Goal: Task Accomplishment & Management: Use online tool/utility

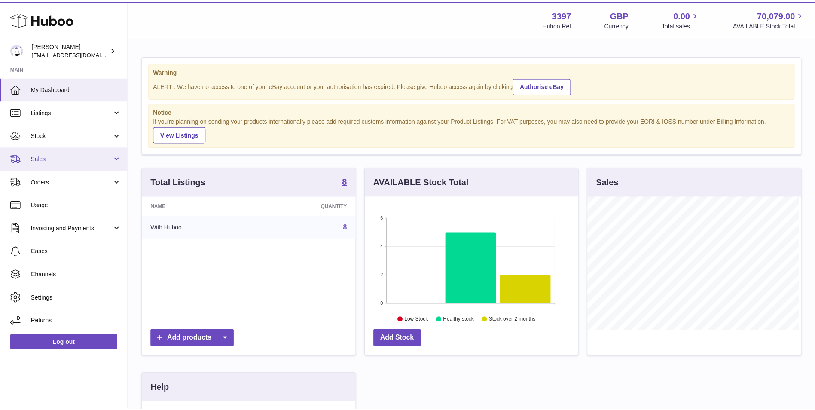
scroll to position [134, 215]
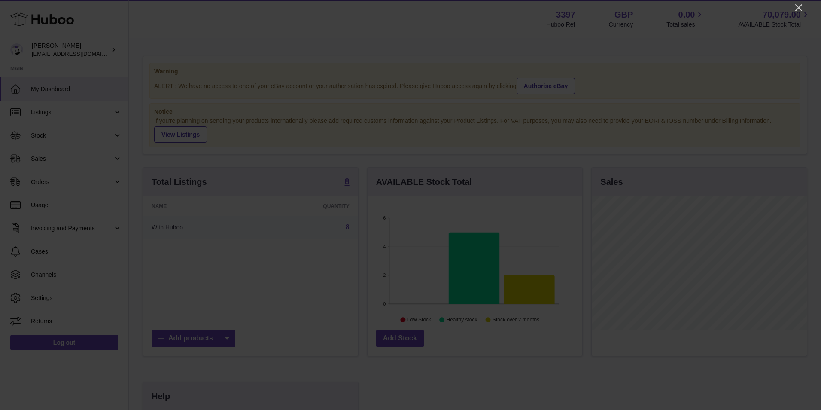
drag, startPoint x: 800, startPoint y: 6, endPoint x: 796, endPoint y: 15, distance: 10.1
click at [800, 6] on icon "Close" at bounding box center [799, 8] width 10 height 10
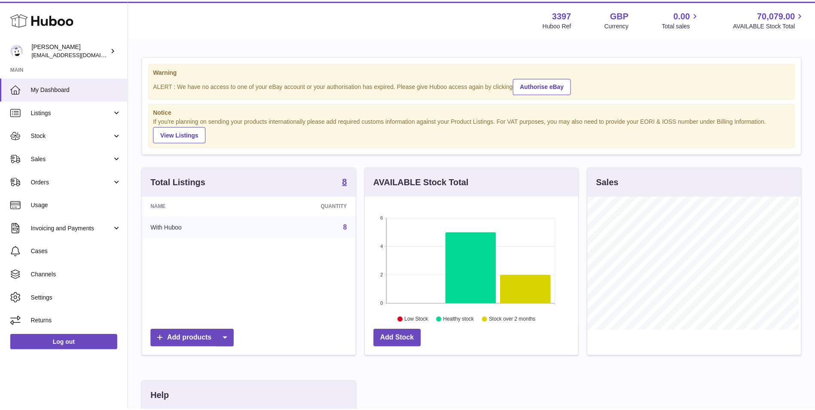
scroll to position [429256, 429177]
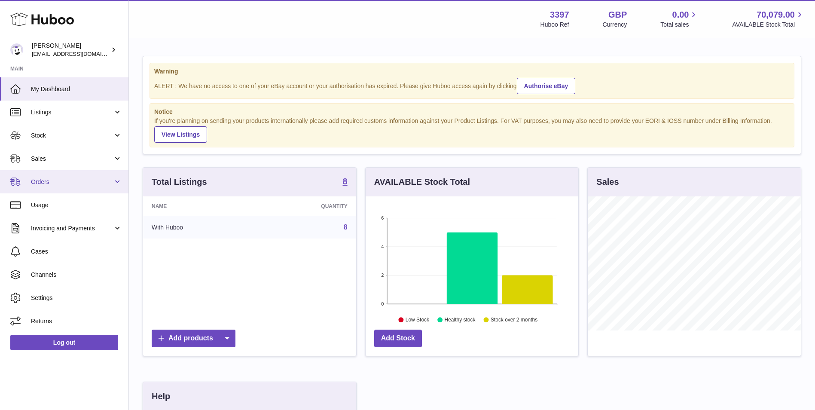
click at [57, 182] on span "Orders" at bounding box center [72, 182] width 82 height 8
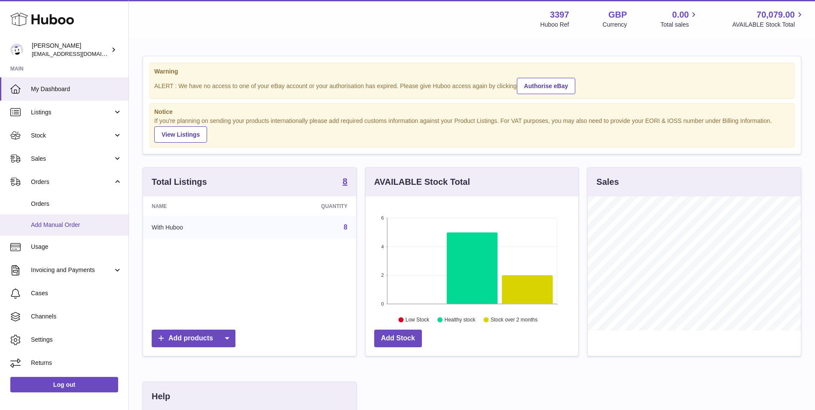
click at [61, 225] on span "Add Manual Order" at bounding box center [76, 225] width 91 height 8
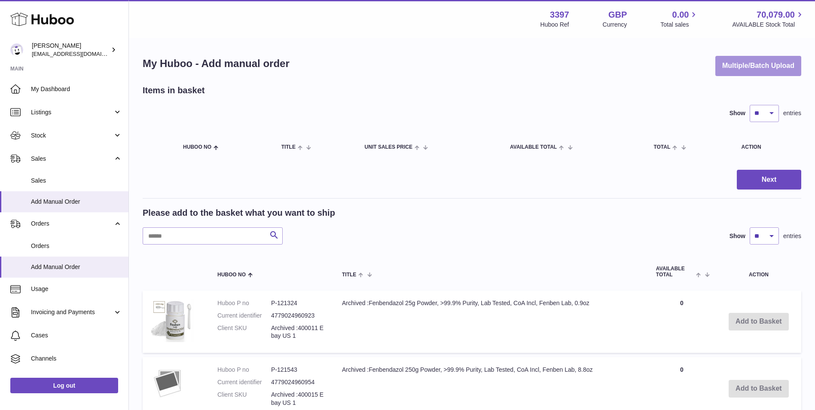
click at [765, 64] on button "Multiple/Batch Upload" at bounding box center [758, 66] width 86 height 20
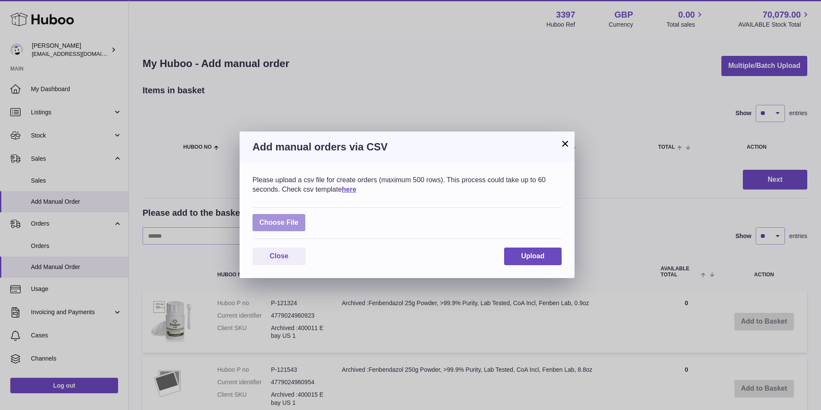
click at [291, 225] on label at bounding box center [278, 223] width 53 height 18
click at [298, 219] on input "file" at bounding box center [298, 218] width 0 height 0
type input "**********"
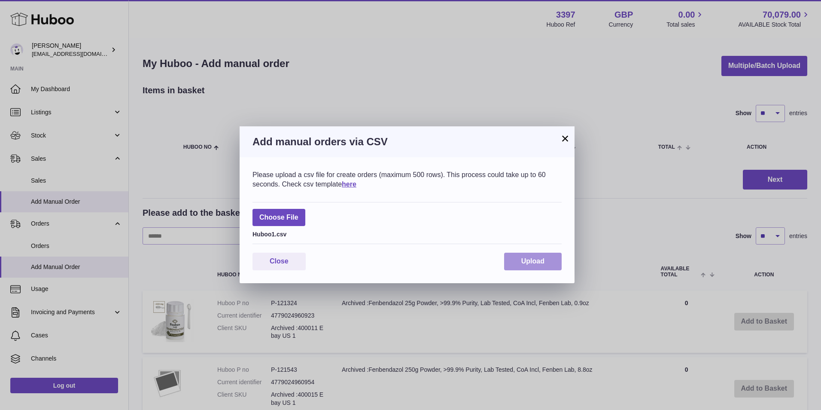
click at [526, 262] on span "Upload" at bounding box center [532, 260] width 23 height 7
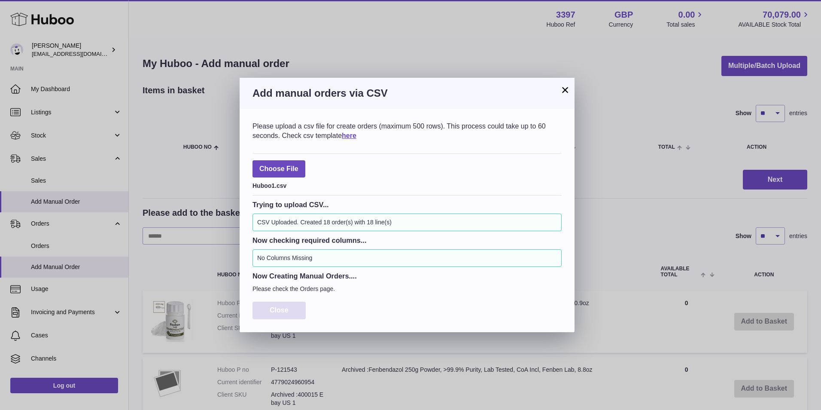
drag, startPoint x: 272, startPoint y: 308, endPoint x: 286, endPoint y: 309, distance: 14.6
click at [272, 308] on span "Close" at bounding box center [279, 309] width 19 height 7
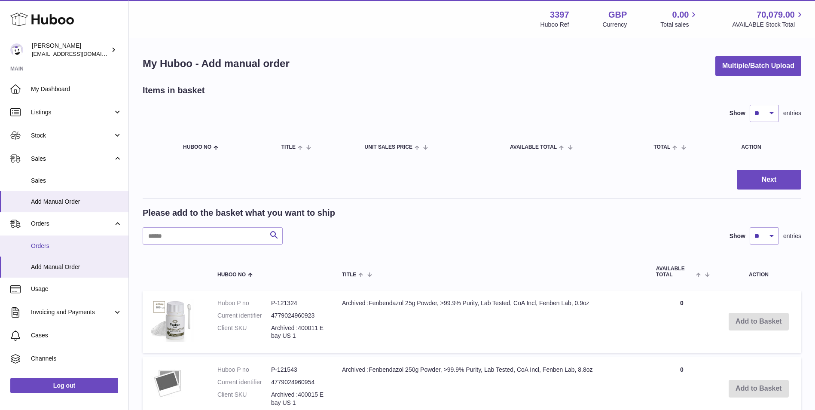
drag, startPoint x: 38, startPoint y: 249, endPoint x: 62, endPoint y: 249, distance: 24.1
click at [38, 249] on span "Orders" at bounding box center [76, 246] width 91 height 8
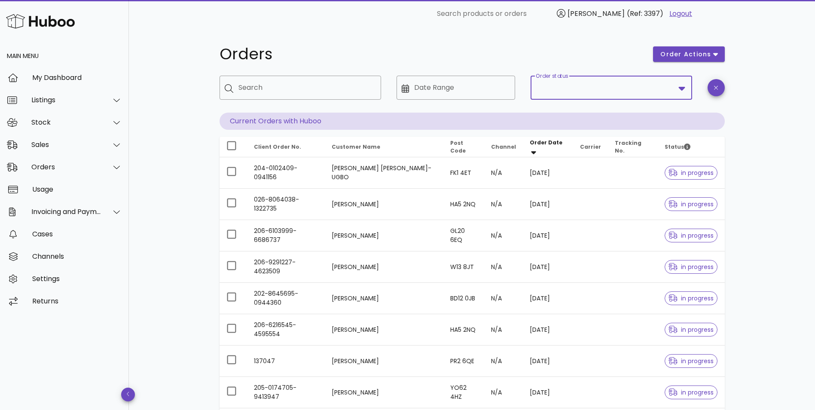
click at [562, 84] on input "Order status" at bounding box center [604, 88] width 139 height 14
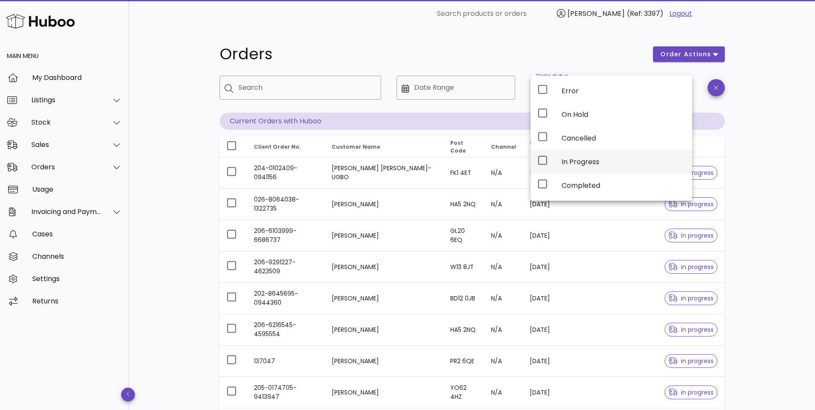
click at [567, 163] on div "In Progress" at bounding box center [623, 162] width 124 height 8
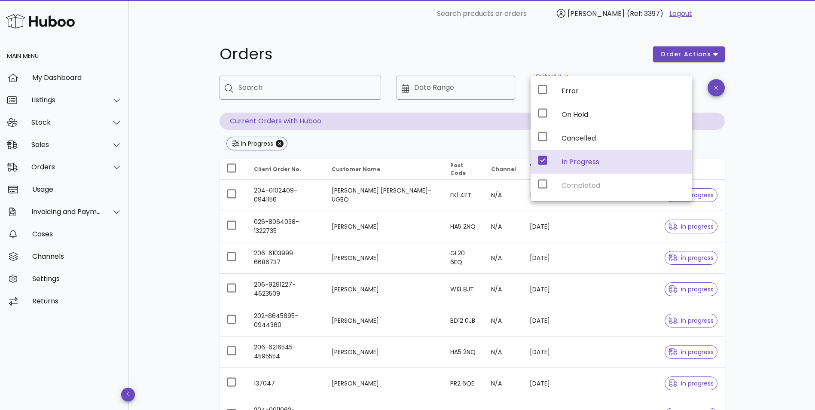
click at [770, 151] on div "Orders order actions ​ Search ​ Date Range ​ Order status In Progress Current O…" at bounding box center [472, 307] width 686 height 560
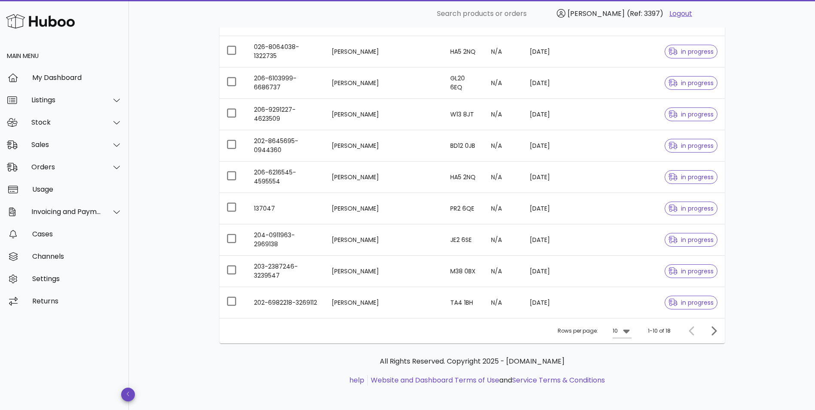
scroll to position [178, 0]
